Goal: Information Seeking & Learning: Learn about a topic

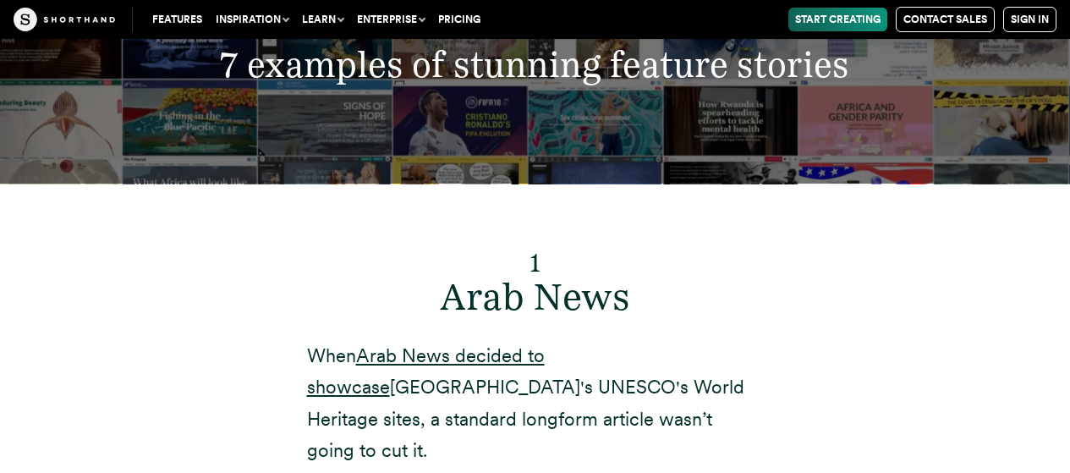
scroll to position [5749, 0]
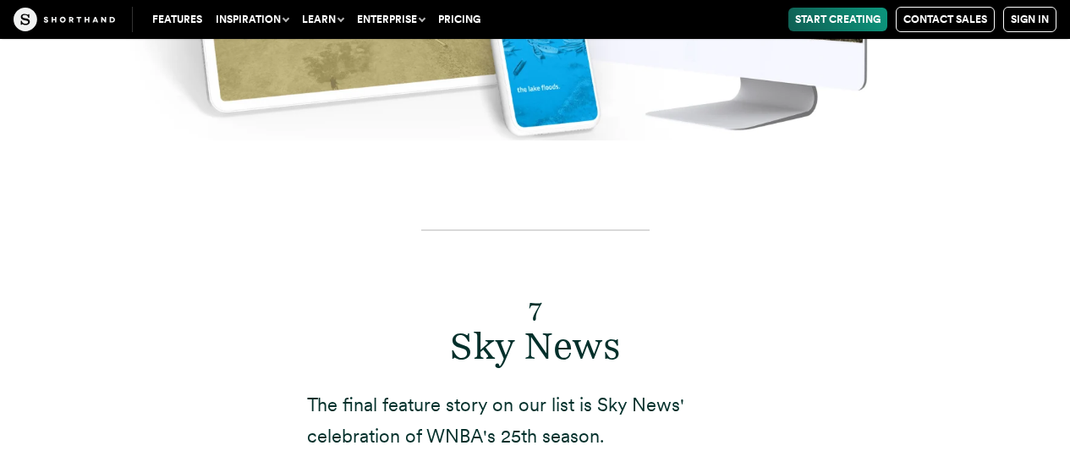
scroll to position [14542, 0]
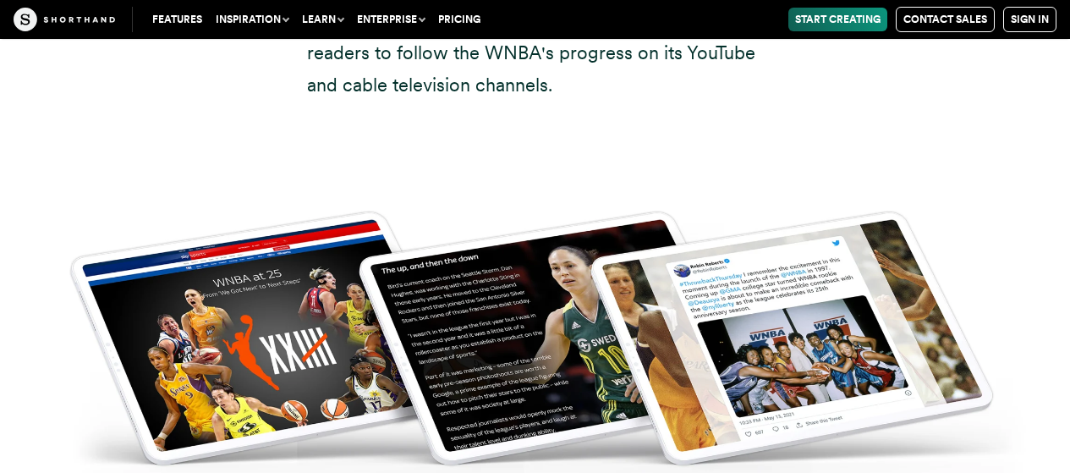
click at [0, 167] on div at bounding box center [535, 340] width 1070 height 347
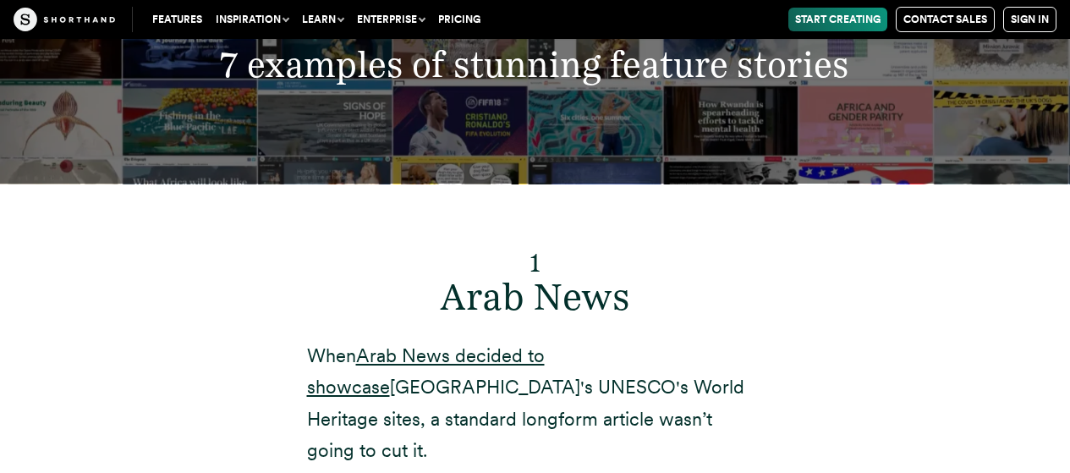
scroll to position [5749, 0]
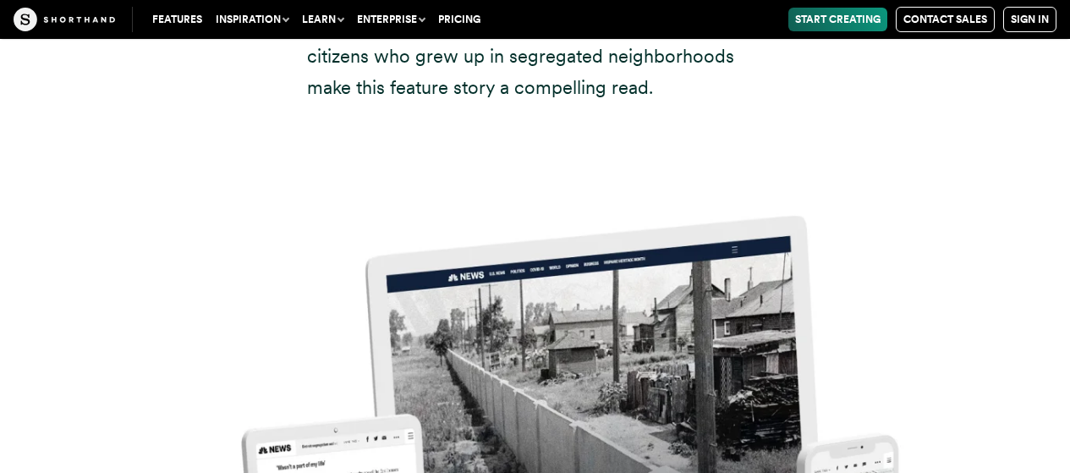
scroll to position [7778, 0]
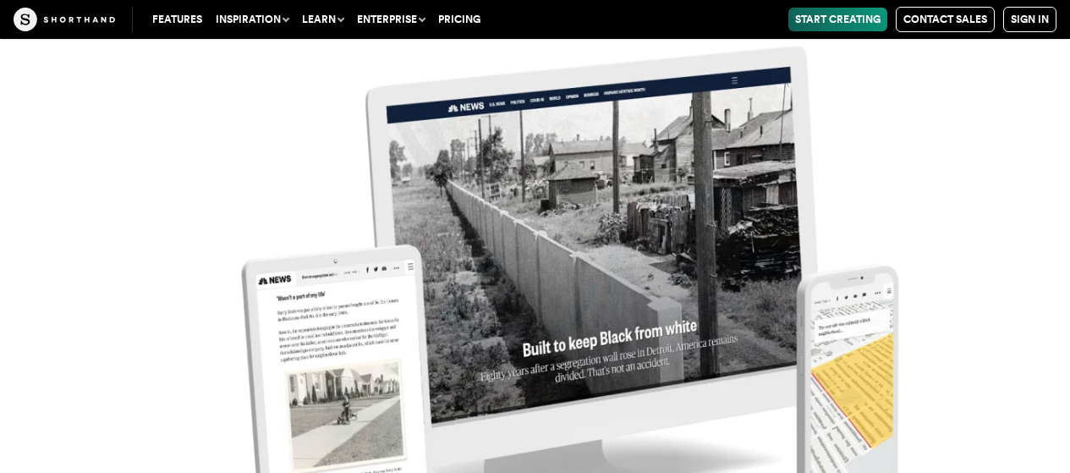
click at [505, 149] on img at bounding box center [535, 320] width 1002 height 568
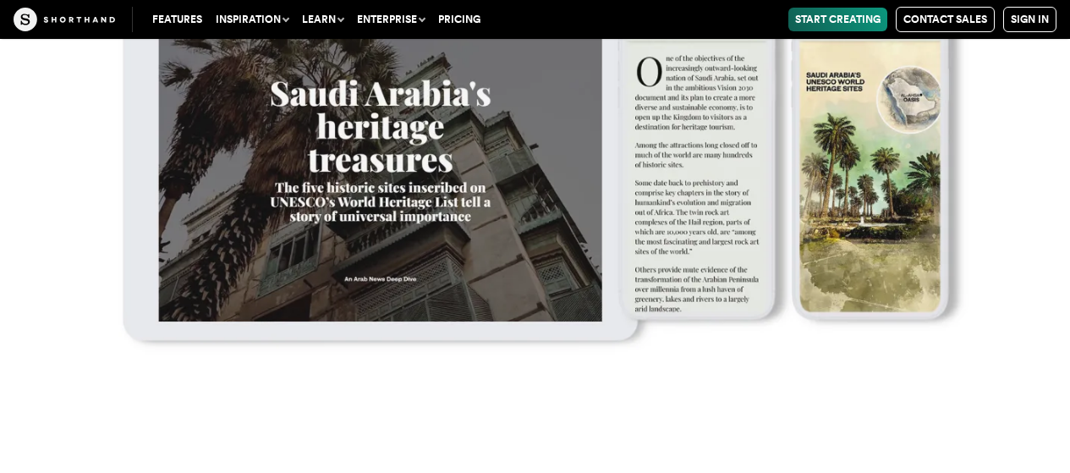
scroll to position [6933, 0]
